Goal: Obtain resource: Download file/media

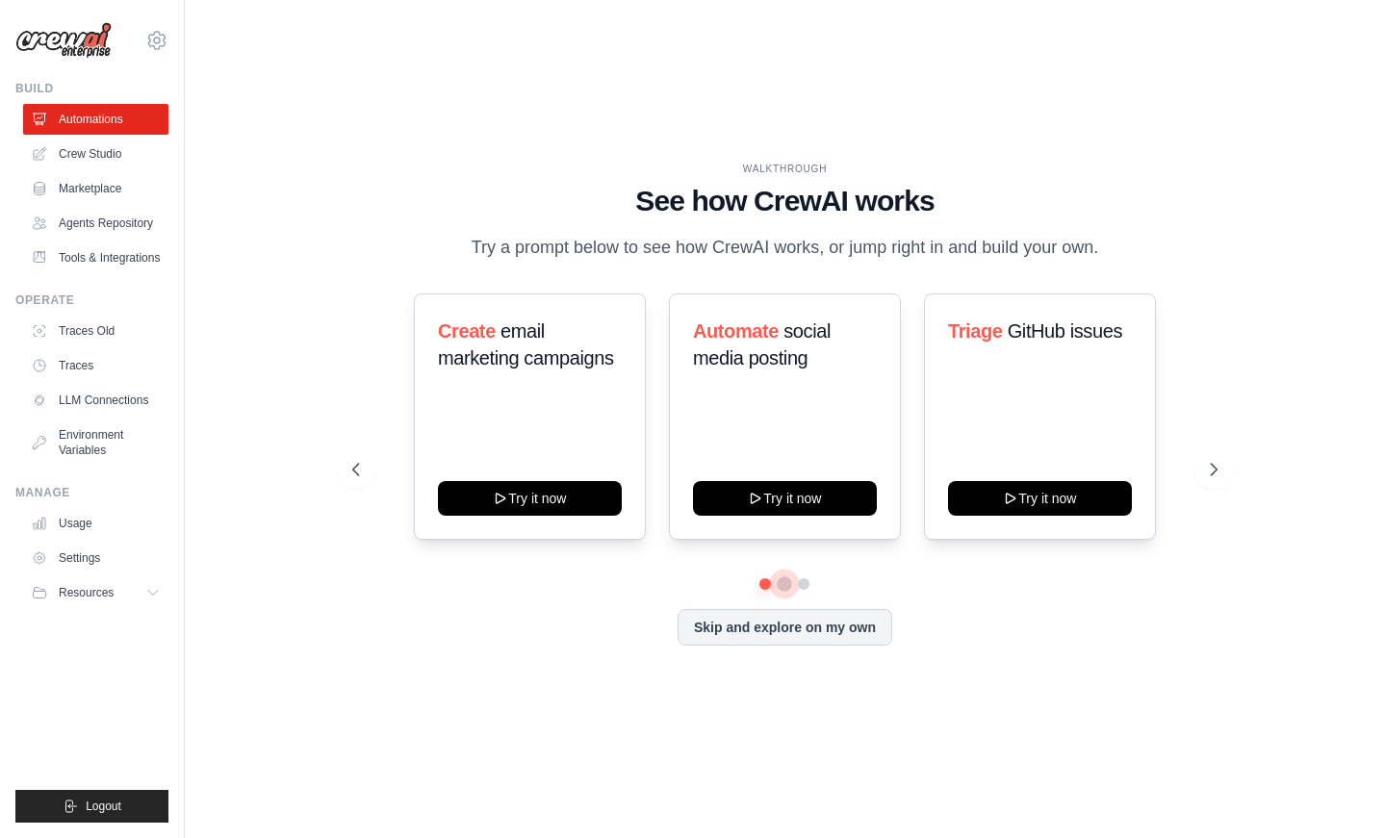
click at [786, 587] on button at bounding box center [784, 583] width 15 height 15
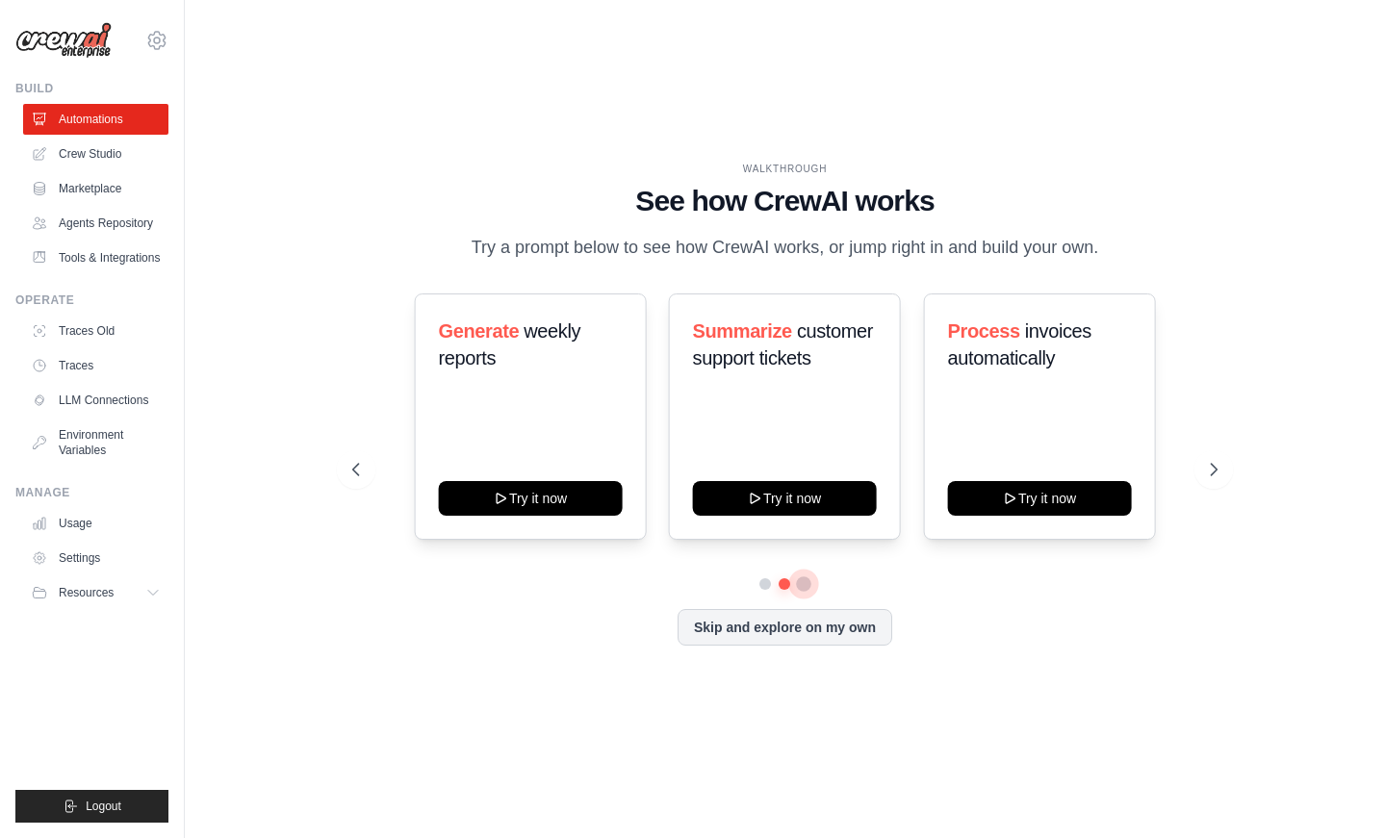
click at [803, 587] on button at bounding box center [804, 583] width 15 height 15
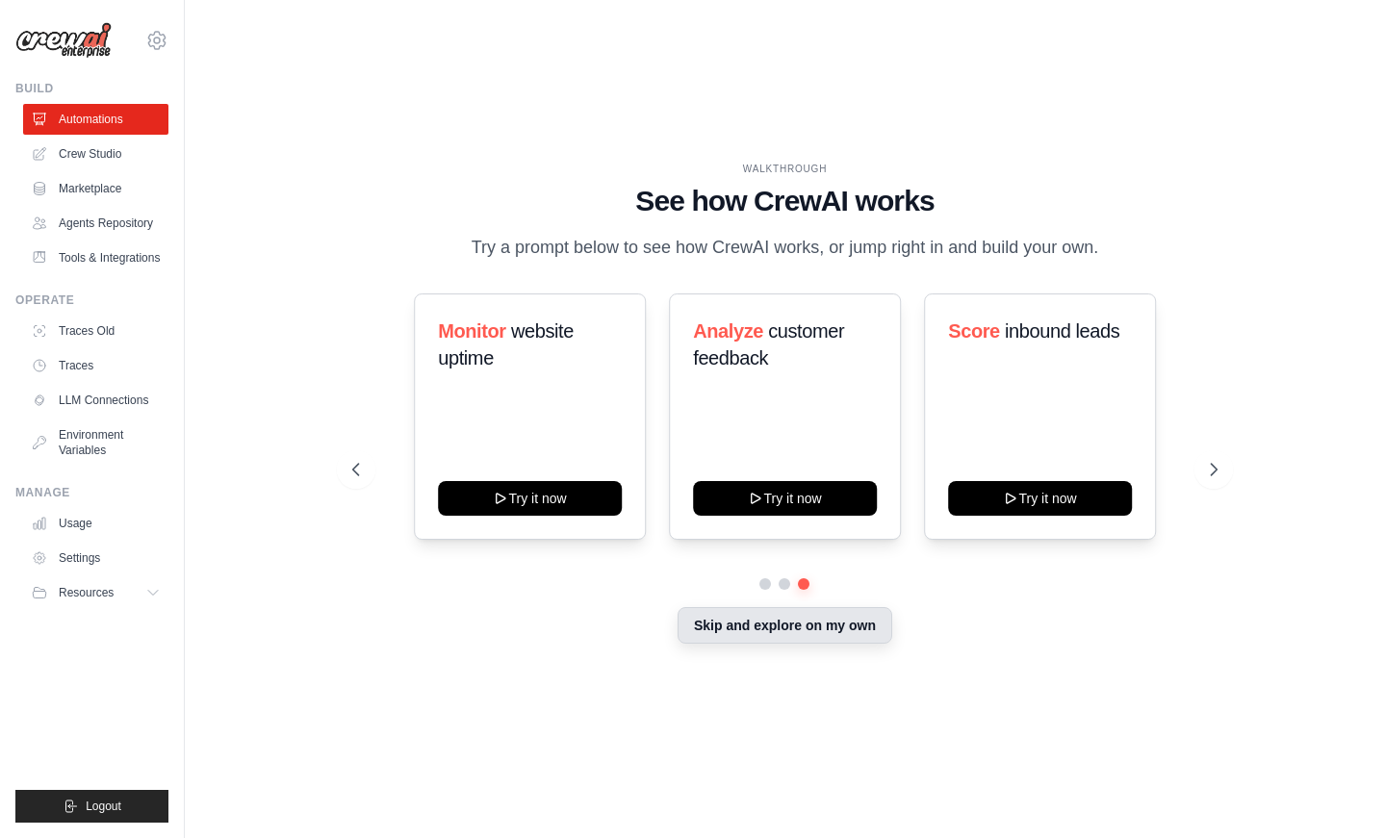
click at [808, 624] on button "Skip and explore on my own" at bounding box center [784, 625] width 215 height 37
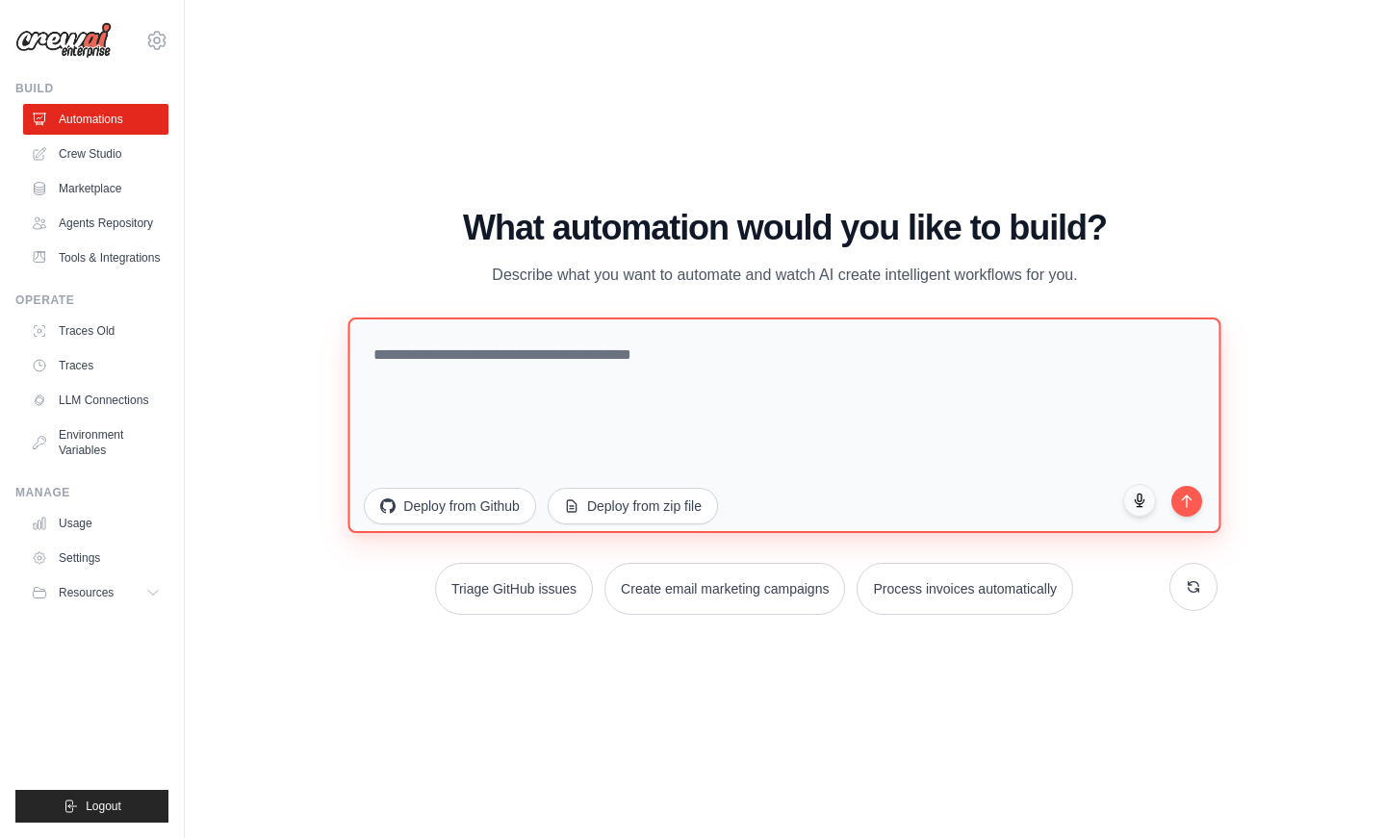
click at [720, 388] on textarea at bounding box center [784, 425] width 873 height 216
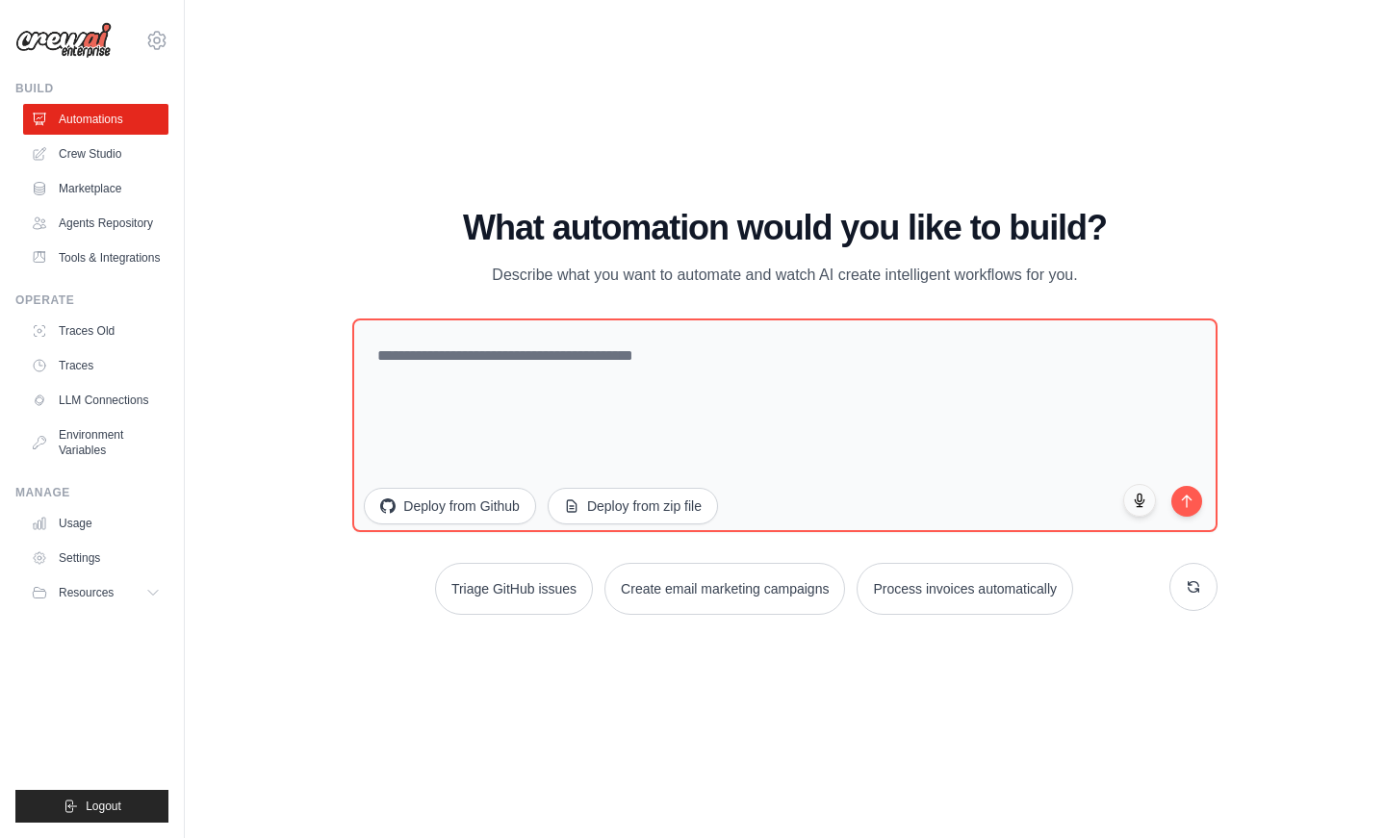
click at [561, 649] on div "WALKTHROUGH See how [PERSON_NAME] works Try a prompt below to see how [PERSON_N…" at bounding box center [785, 419] width 1138 height 800
click at [155, 399] on link "LLM Connections" at bounding box center [97, 400] width 145 height 31
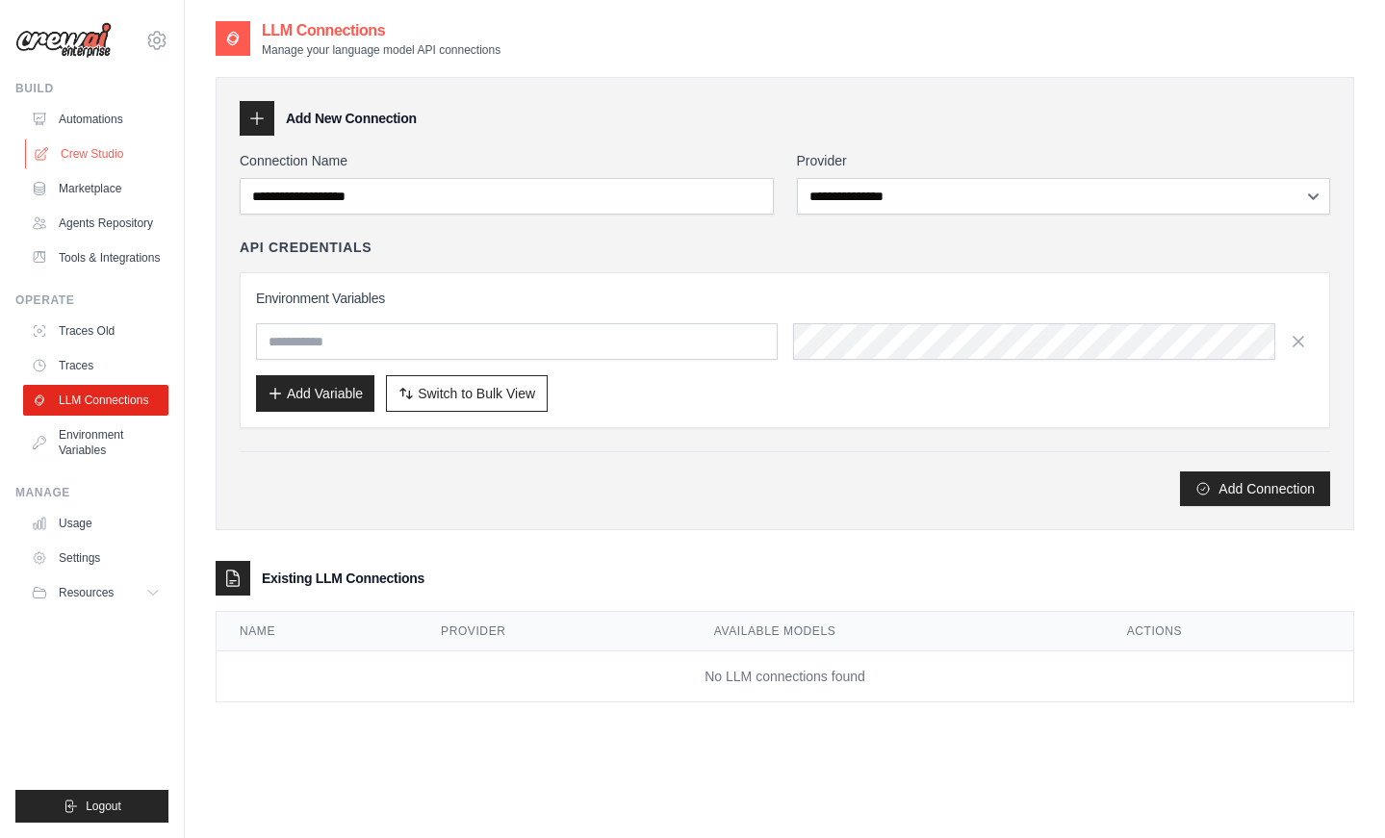
click at [123, 144] on link "Crew Studio" at bounding box center [97, 154] width 145 height 31
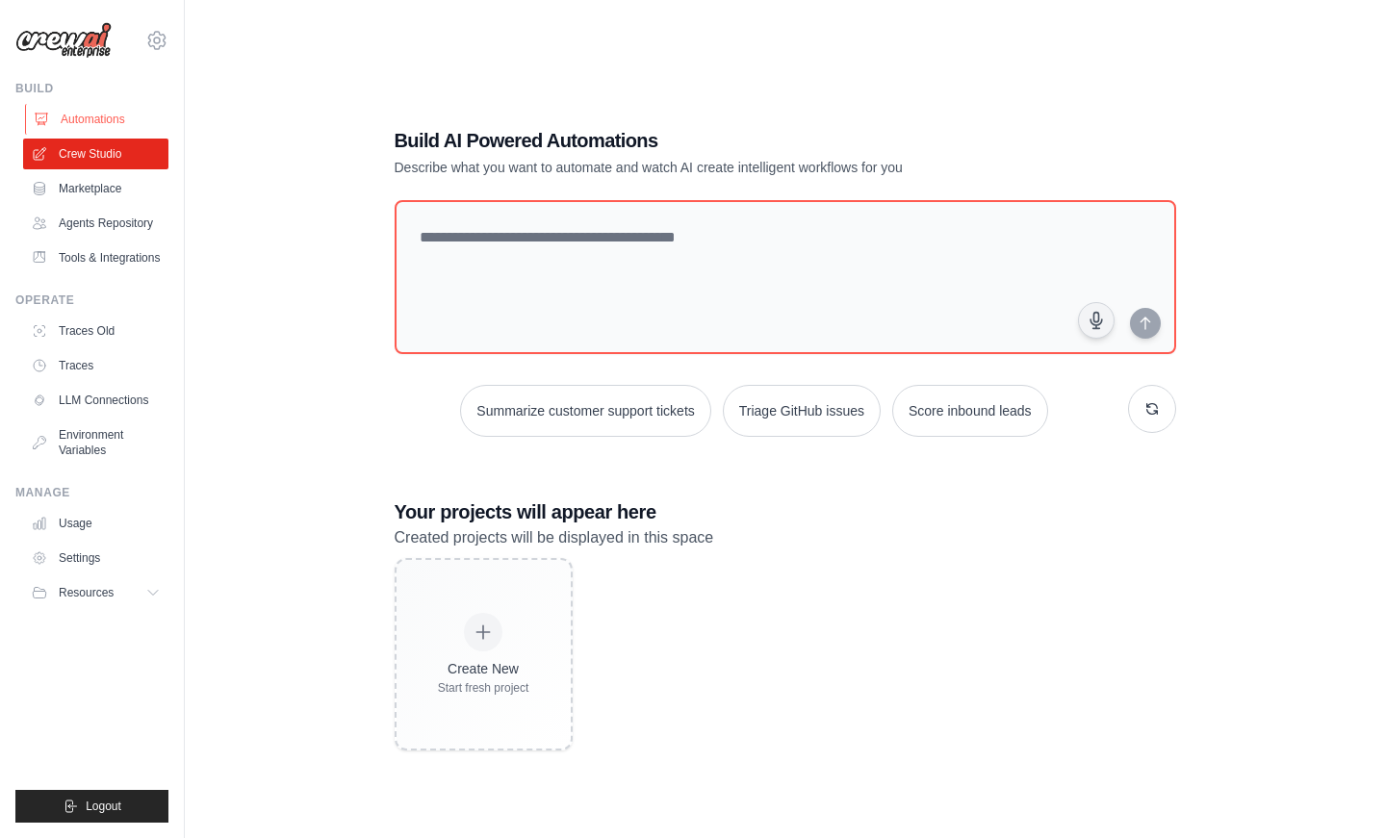
click at [116, 110] on link "Automations" at bounding box center [97, 119] width 145 height 31
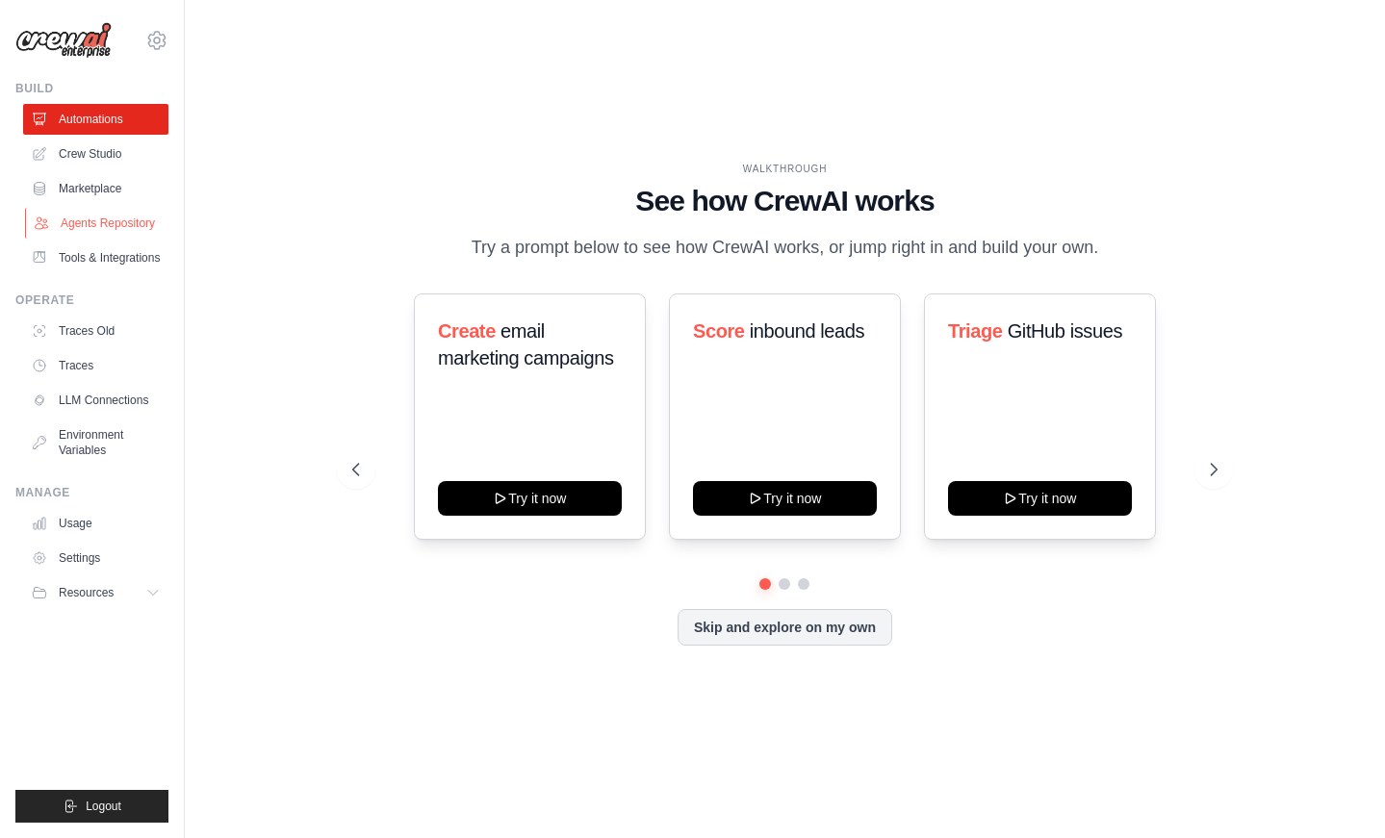
click at [119, 215] on link "Agents Repository" at bounding box center [97, 223] width 145 height 31
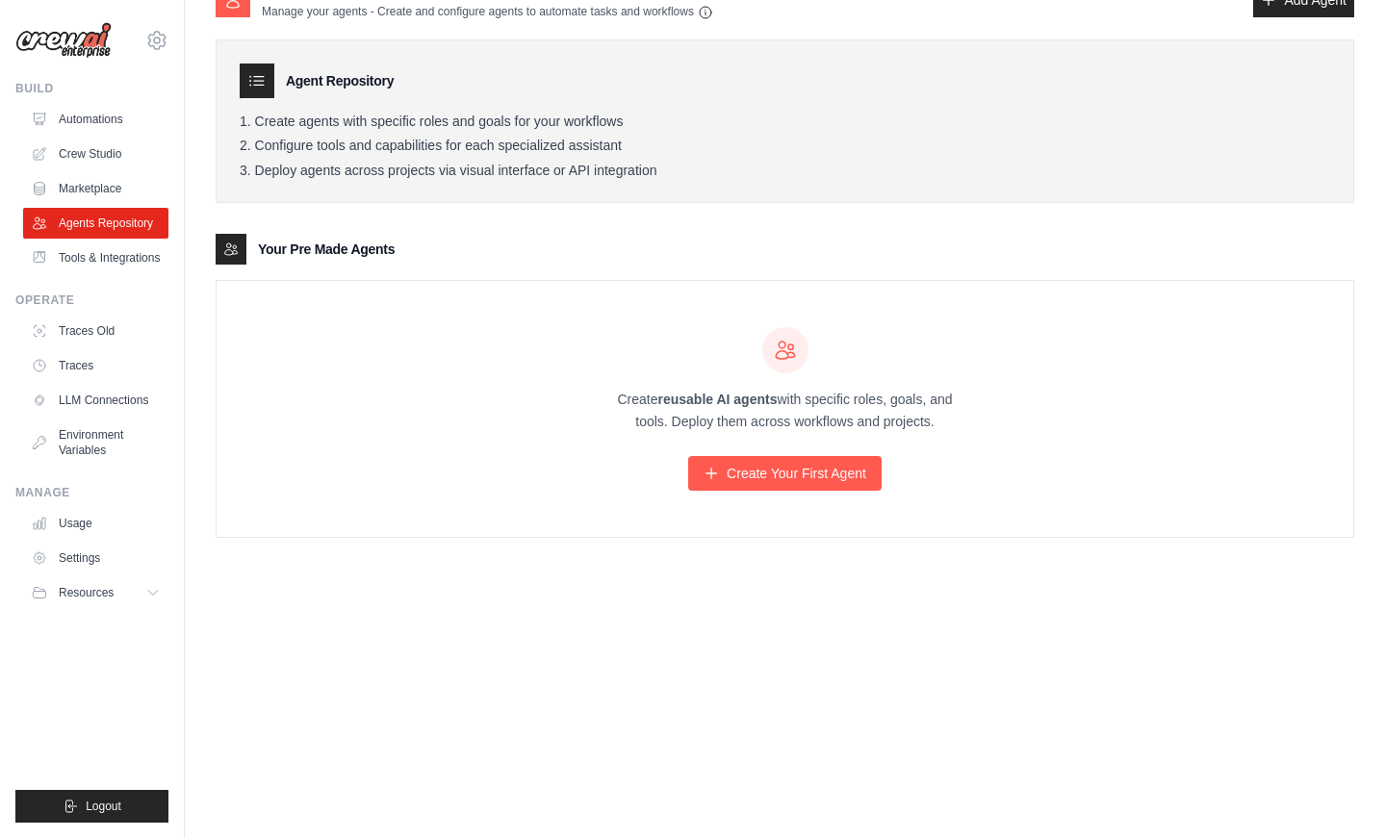
scroll to position [38, 0]
click at [122, 250] on link "Tools & Integrations" at bounding box center [97, 257] width 145 height 31
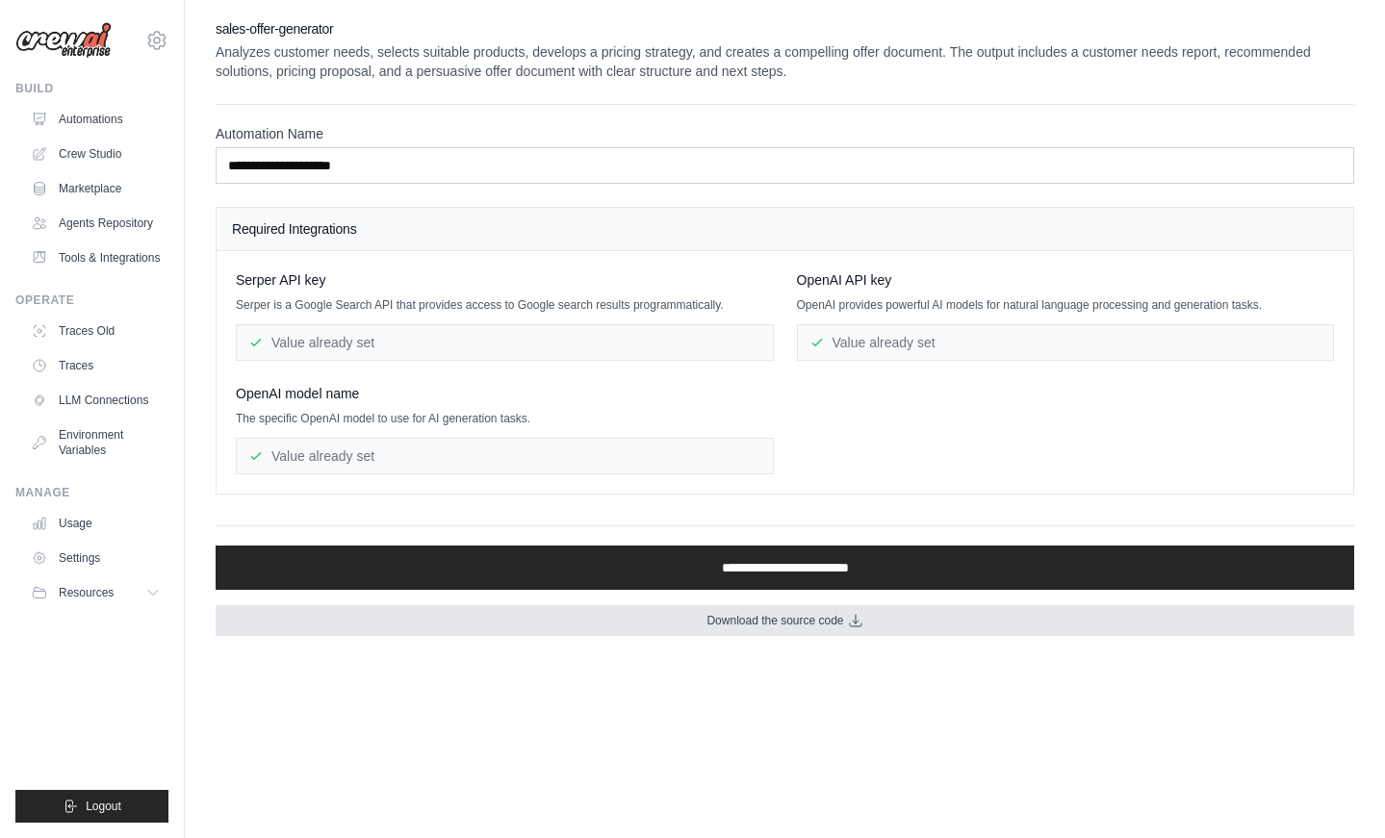
click at [702, 628] on link "Download the source code" at bounding box center [785, 620] width 1138 height 31
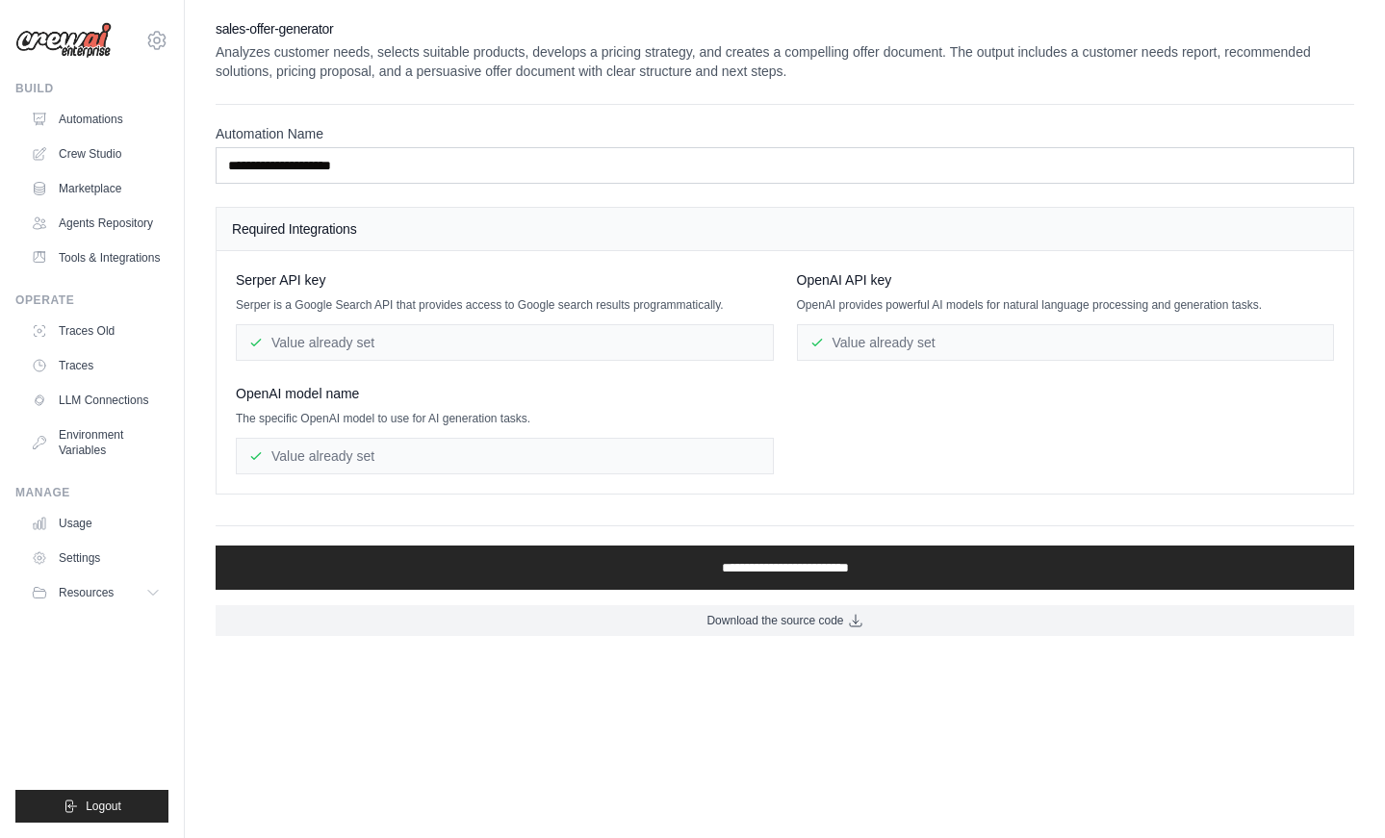
click at [557, 280] on div "Serper API key" at bounding box center [505, 279] width 538 height 19
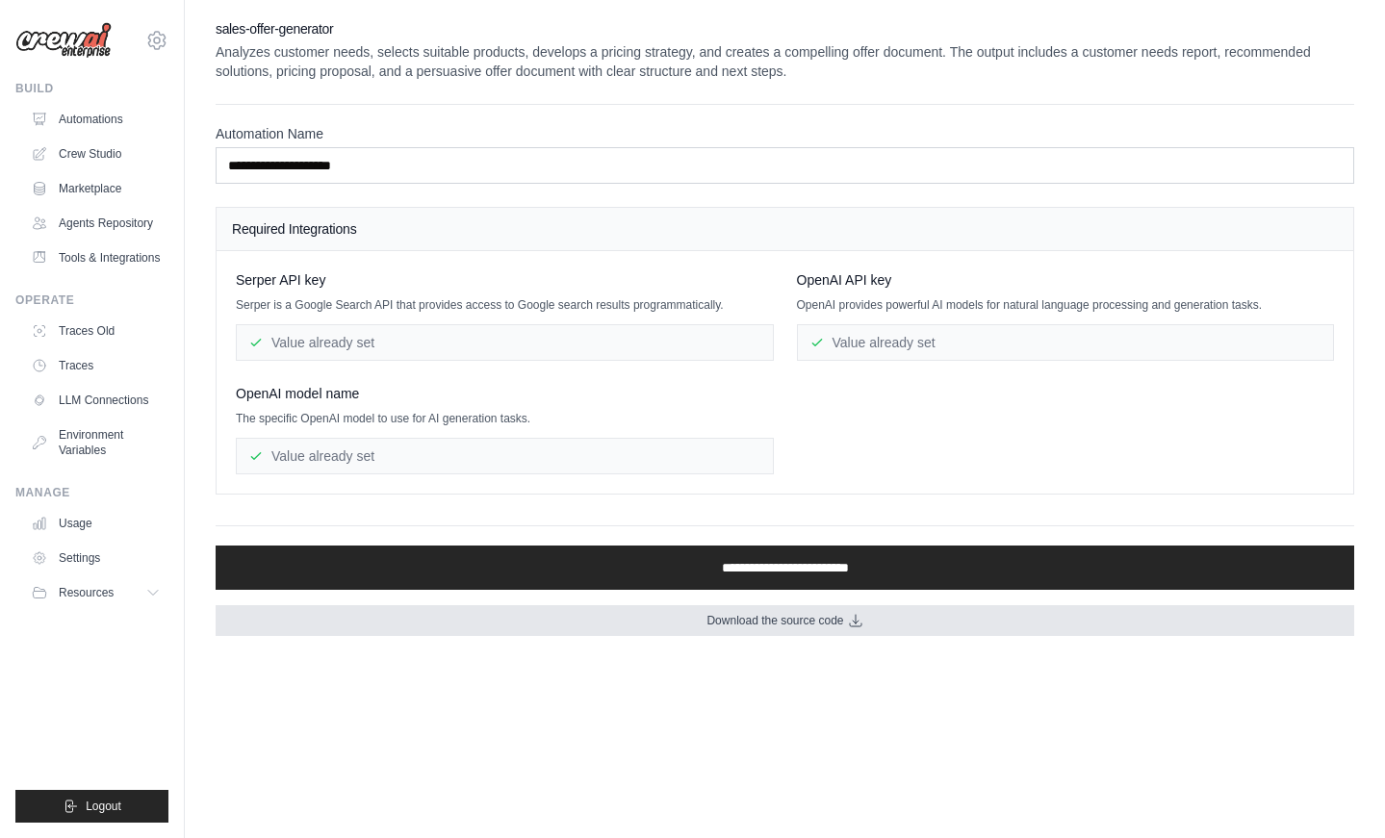
click at [567, 615] on link "Download the source code" at bounding box center [785, 620] width 1138 height 31
